Goal: Find contact information: Find contact information

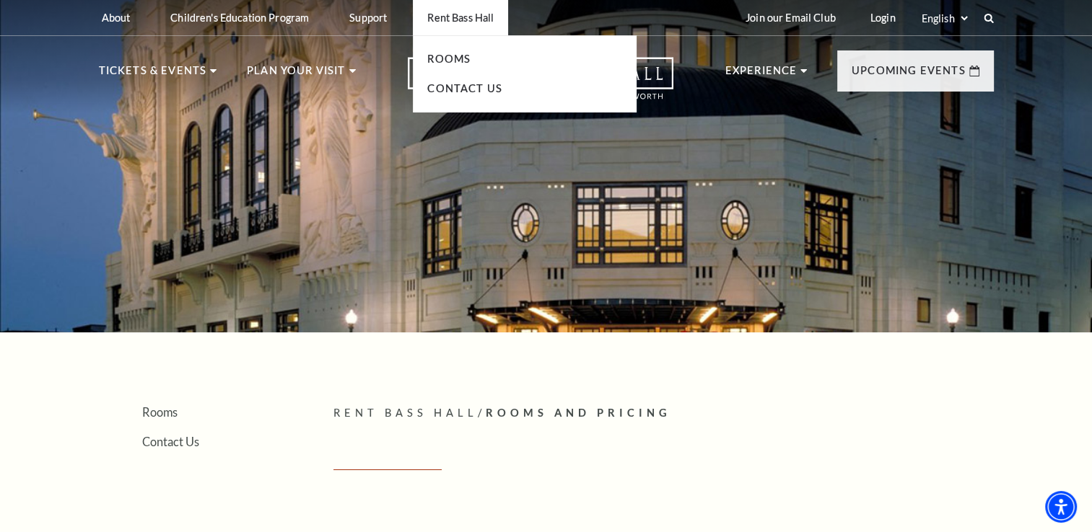
click at [491, 24] on p "Rent Bass Hall" at bounding box center [460, 18] width 66 height 12
click at [467, 19] on p "Rent Bass Hall" at bounding box center [460, 18] width 66 height 12
click at [456, 61] on link "Rooms" at bounding box center [448, 59] width 43 height 12
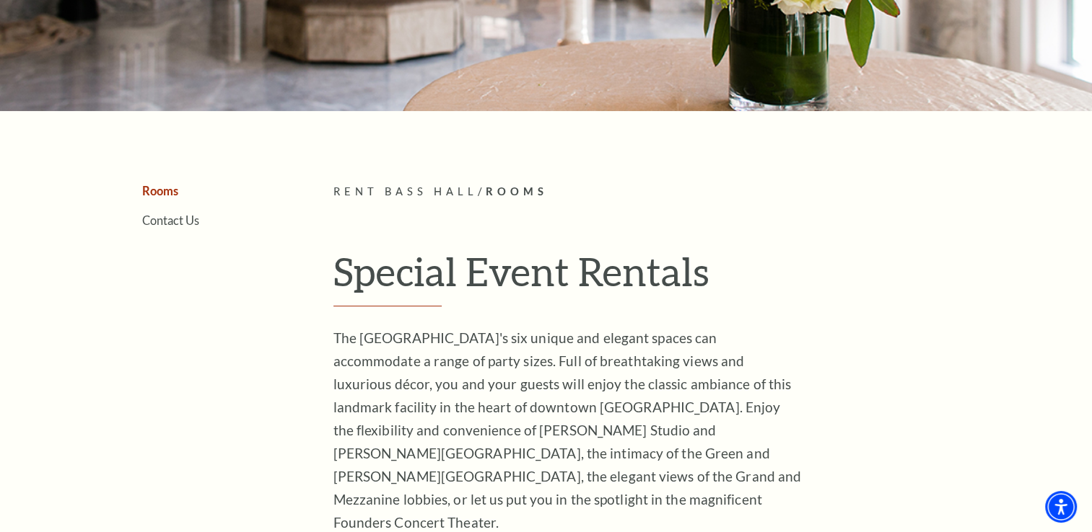
scroll to position [216, 0]
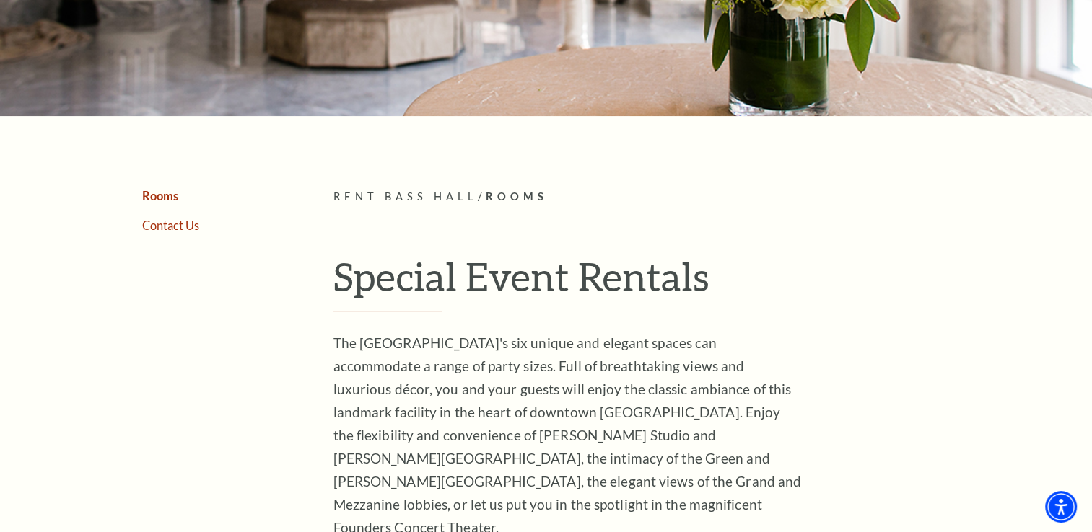
click at [173, 227] on link "Contact Us" at bounding box center [170, 226] width 57 height 14
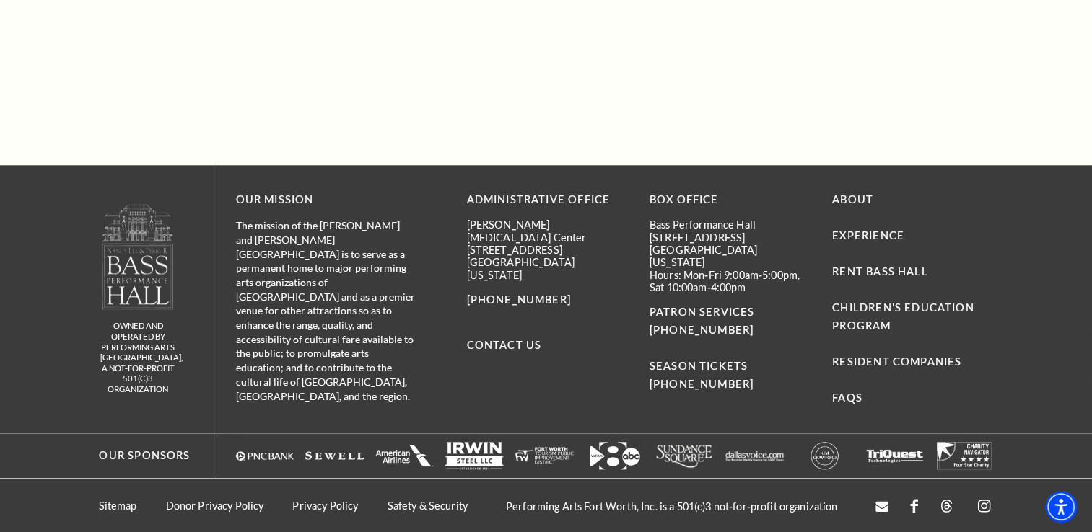
scroll to position [1402, 0]
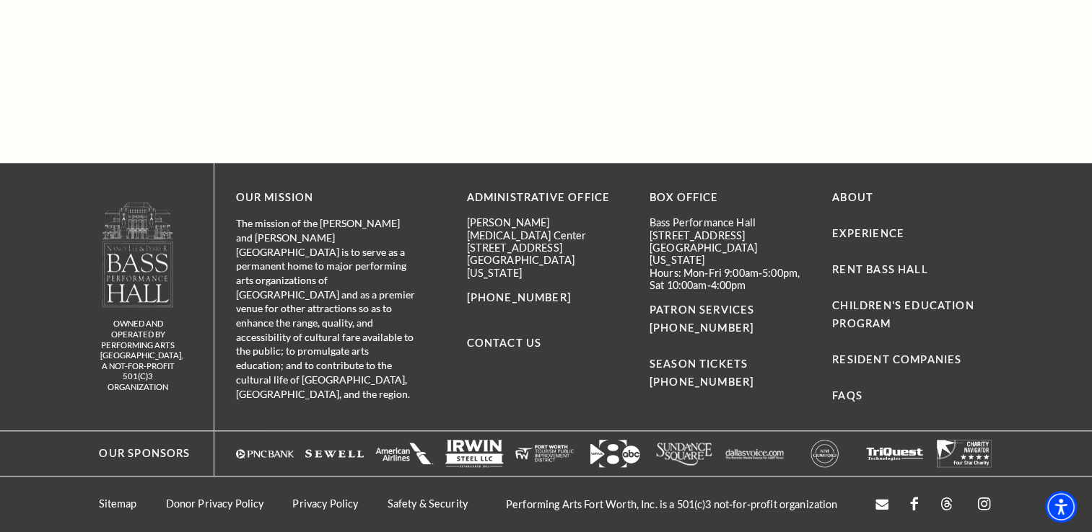
click at [285, 227] on p "The mission of the [PERSON_NAME] and [PERSON_NAME][GEOGRAPHIC_DATA] is to serve…" at bounding box center [326, 308] width 180 height 185
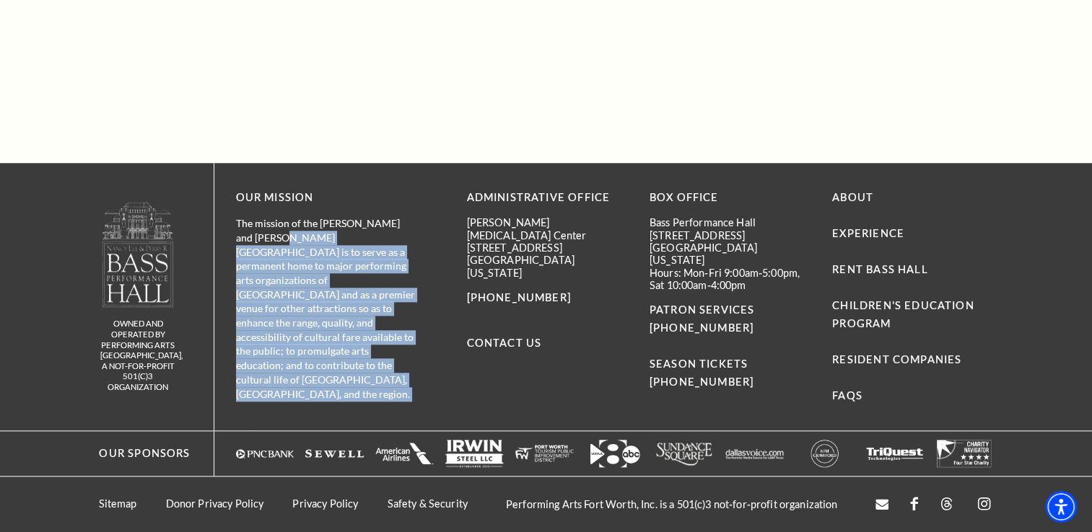
click at [285, 227] on p "The mission of the [PERSON_NAME] and [PERSON_NAME][GEOGRAPHIC_DATA] is to serve…" at bounding box center [326, 308] width 180 height 185
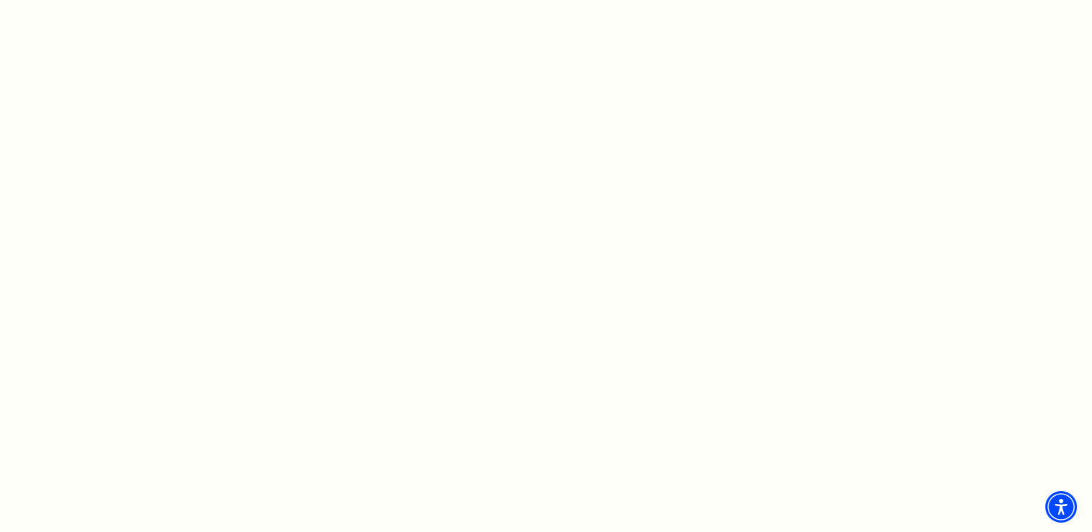
scroll to position [0, 0]
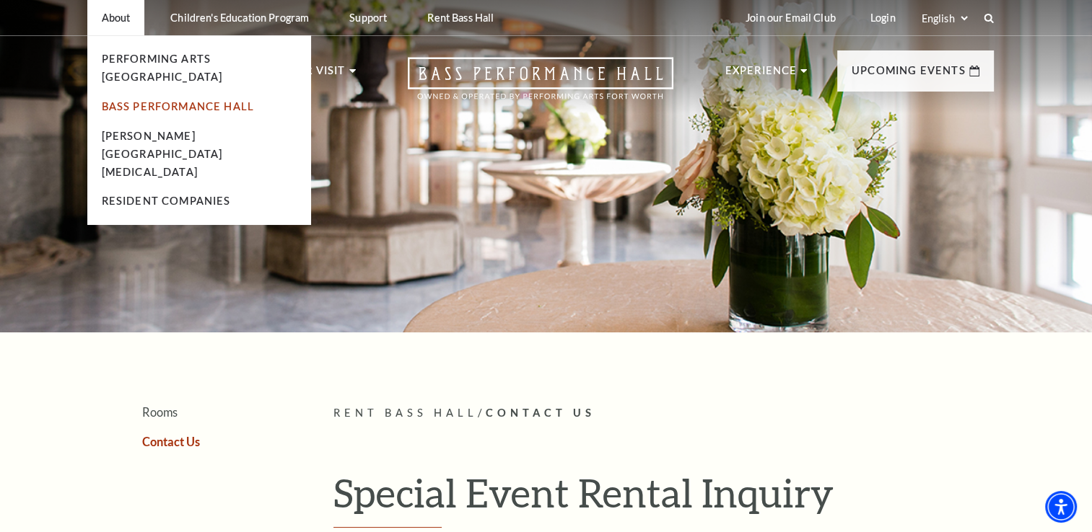
click at [172, 100] on link "Bass Performance Hall" at bounding box center [178, 106] width 153 height 12
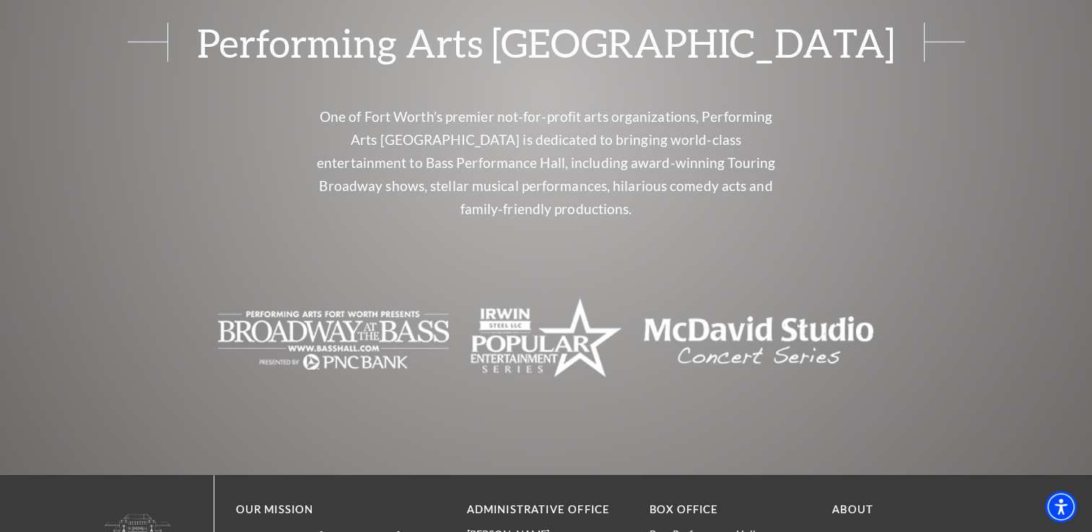
scroll to position [3215, 0]
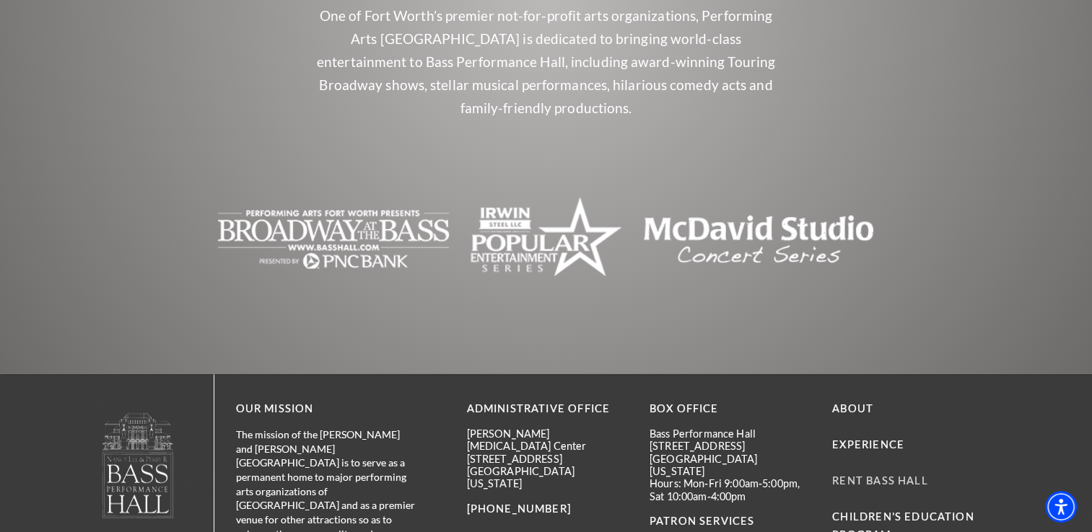
click at [849, 475] on link "Rent Bass Hall" at bounding box center [879, 481] width 95 height 12
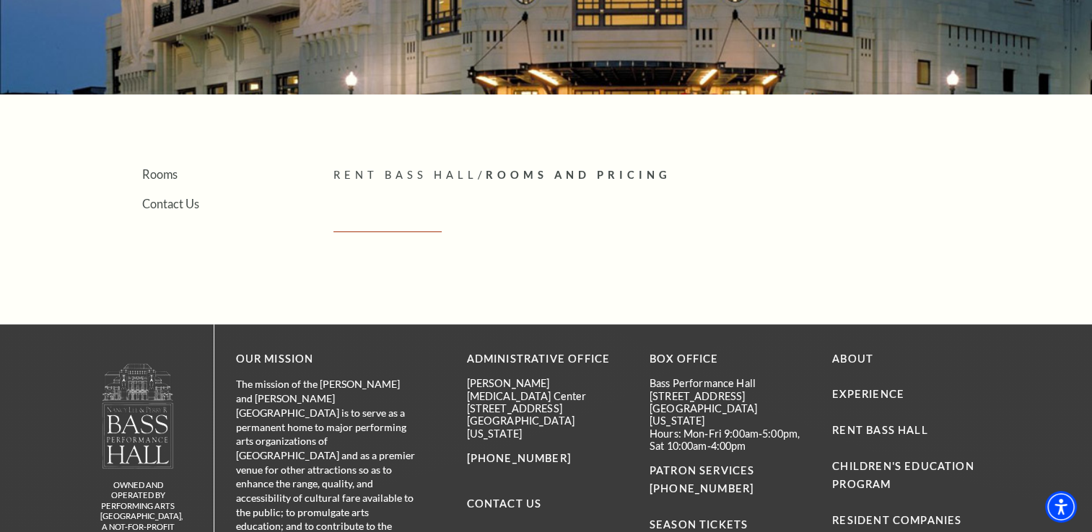
scroll to position [236, 0]
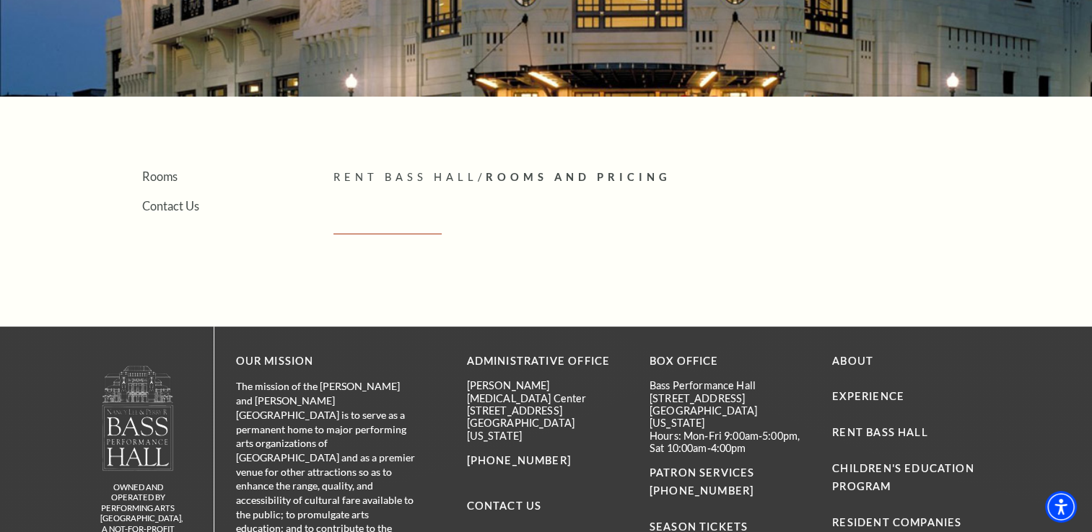
click at [614, 211] on article "Rent Bass Hall / Rooms And Pricing Empty heading" at bounding box center [663, 212] width 660 height 86
click at [538, 178] on span "Rooms And Pricing" at bounding box center [577, 177] width 185 height 12
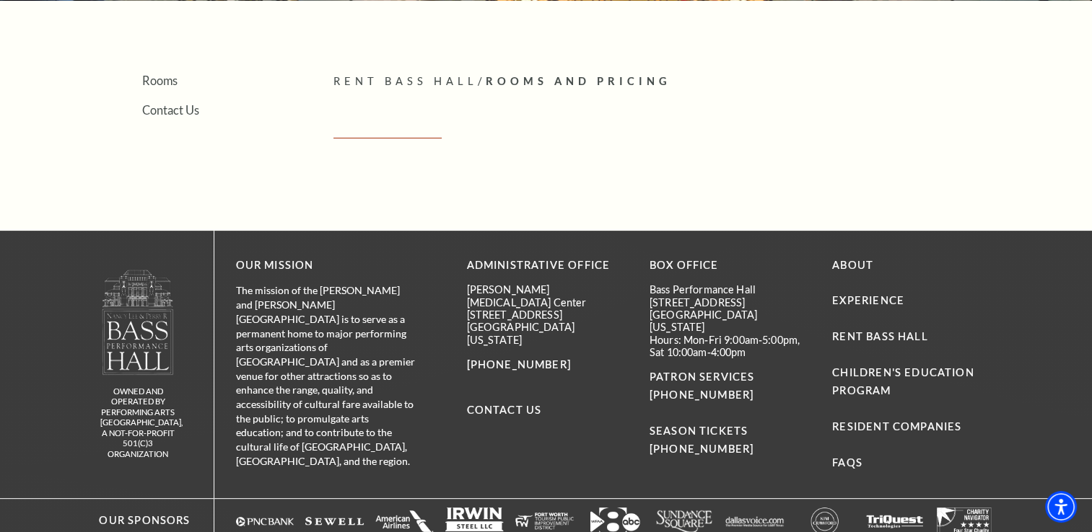
scroll to position [335, 0]
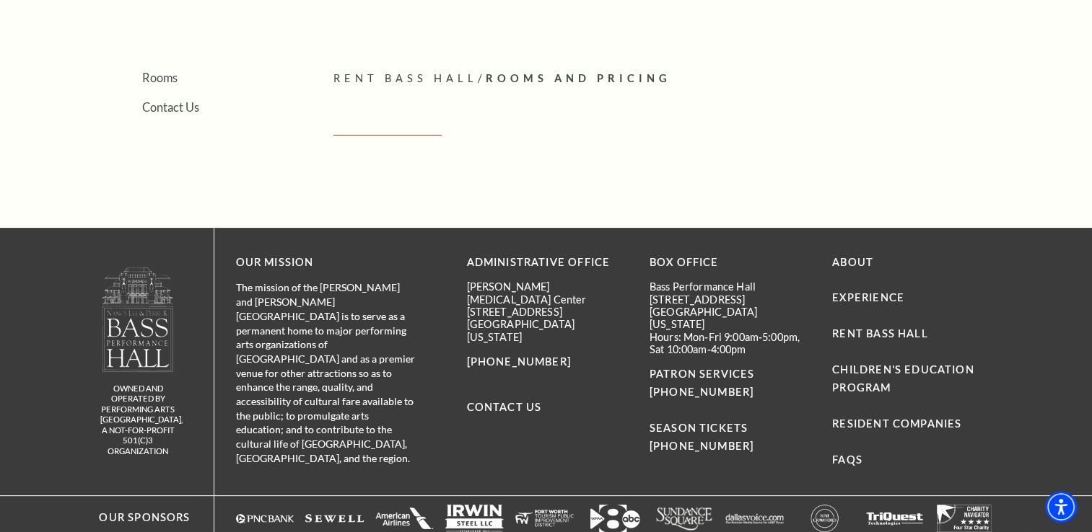
click at [173, 115] on aside "Rooms Contact Us" at bounding box center [194, 113] width 191 height 86
click at [186, 105] on link "Contact Us" at bounding box center [170, 107] width 57 height 14
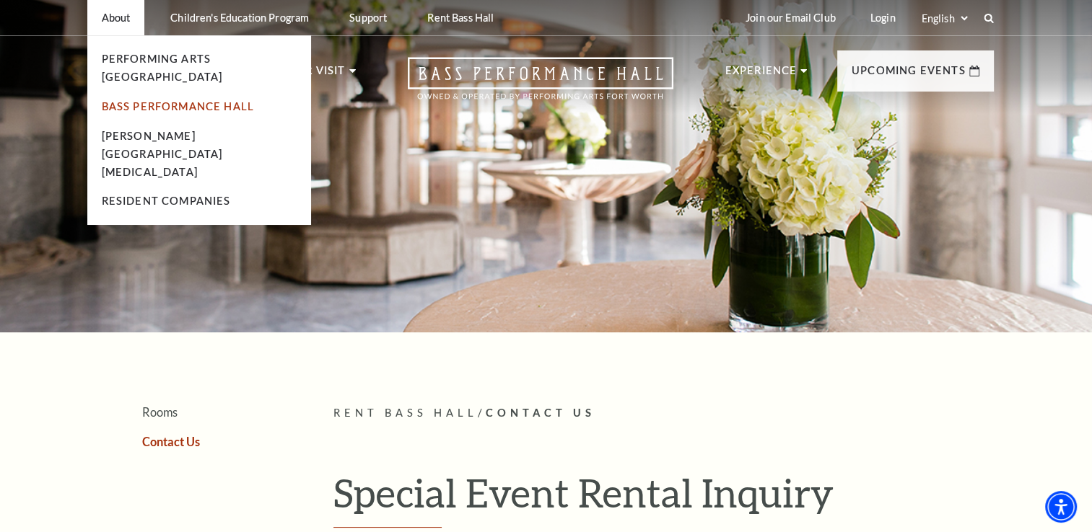
click at [242, 100] on link "Bass Performance Hall" at bounding box center [178, 106] width 153 height 12
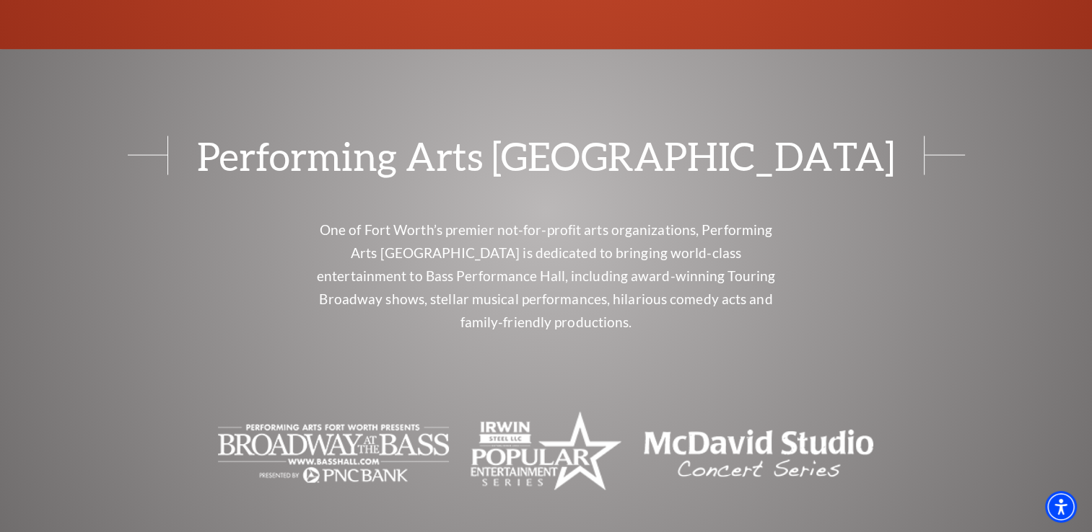
scroll to position [3241, 0]
